Goal: Task Accomplishment & Management: Use online tool/utility

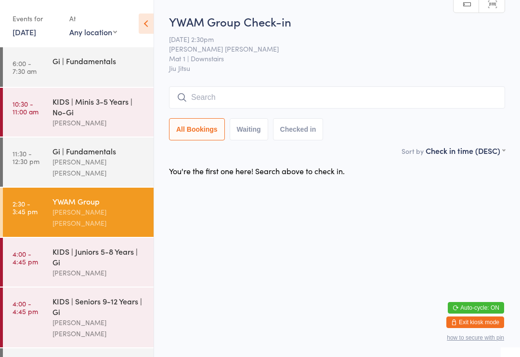
click at [241, 98] on input "search" at bounding box center [337, 97] width 336 height 22
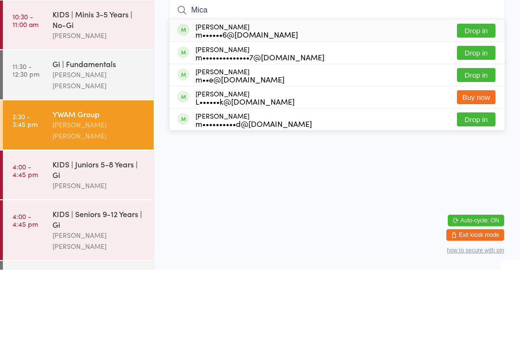
type input "Mica"
click at [278, 106] on div "[PERSON_NAME] m••••••6@[DOMAIN_NAME] Drop in" at bounding box center [337, 117] width 335 height 22
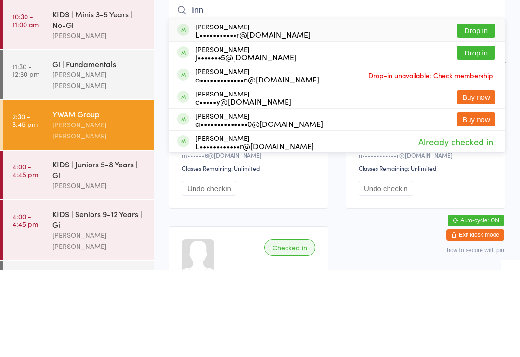
type input "linn"
click at [481, 111] on button "Drop in" at bounding box center [476, 118] width 39 height 14
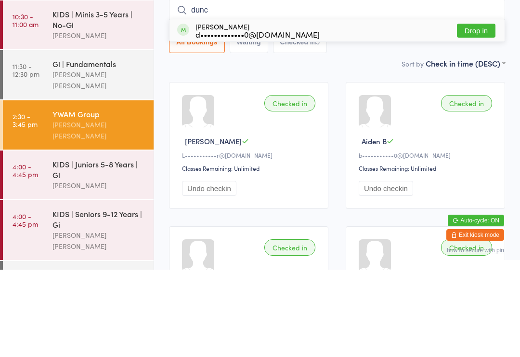
type input "dunc"
click at [209, 118] on div "d•••••••••••••0@[DOMAIN_NAME]" at bounding box center [258, 122] width 124 height 8
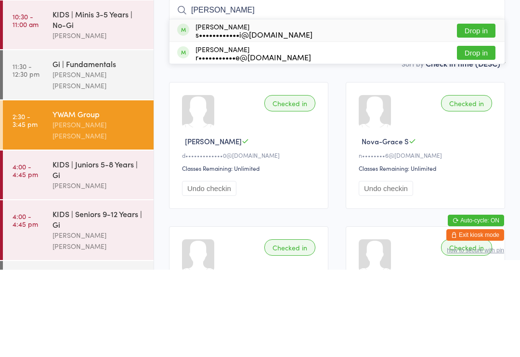
type input "[PERSON_NAME]"
click at [485, 111] on button "Drop in" at bounding box center [476, 118] width 39 height 14
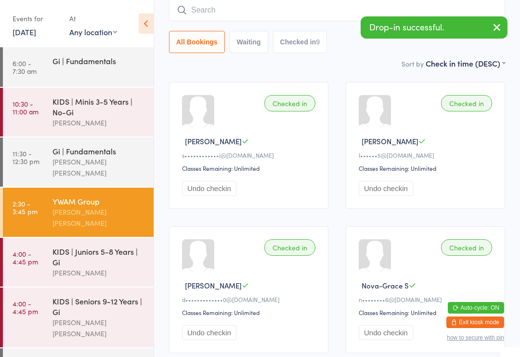
click at [275, 7] on input "search" at bounding box center [337, 10] width 336 height 22
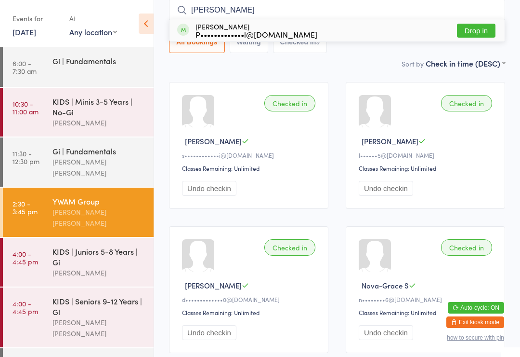
type input "[PERSON_NAME]"
click at [468, 32] on button "Drop in" at bounding box center [476, 31] width 39 height 14
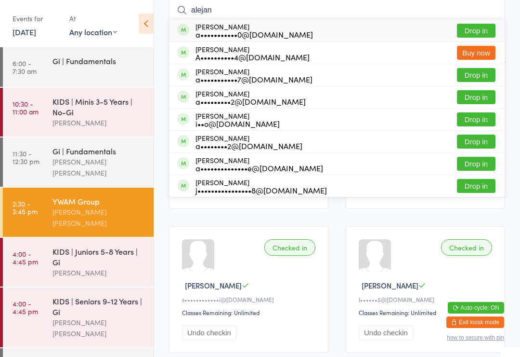
type input "alejan"
click at [462, 32] on button "Drop in" at bounding box center [476, 31] width 39 height 14
